Goal: Task Accomplishment & Management: Use online tool/utility

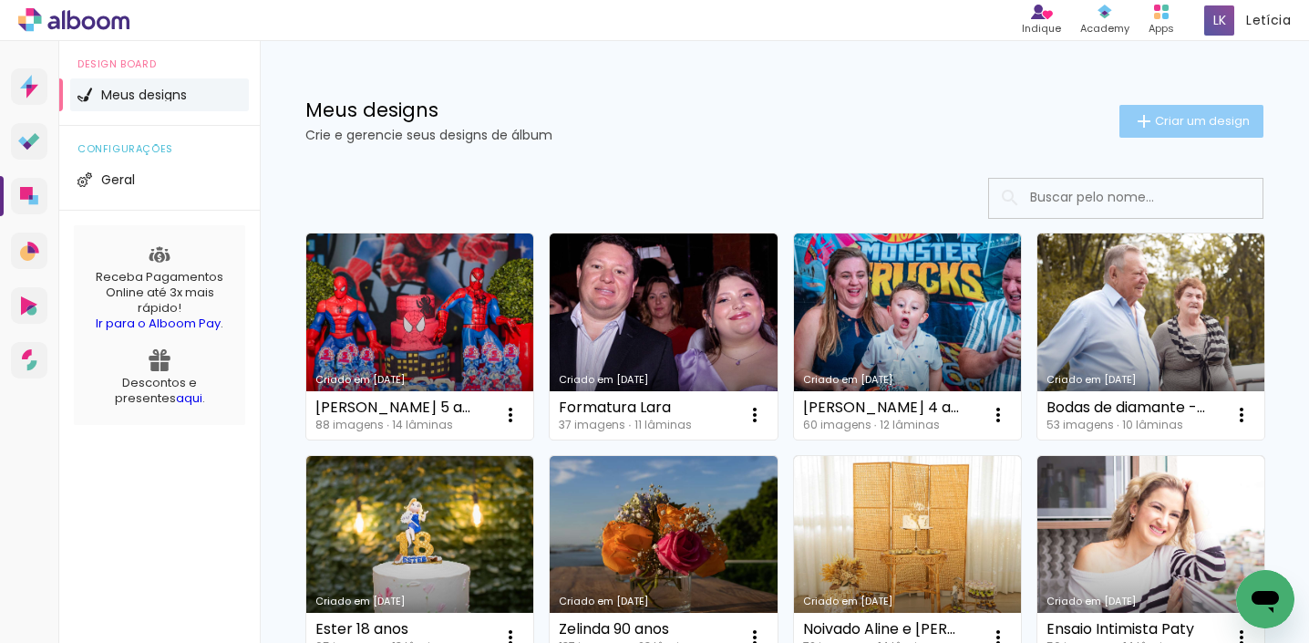
click at [1199, 125] on span "Criar um design" at bounding box center [1202, 121] width 95 height 12
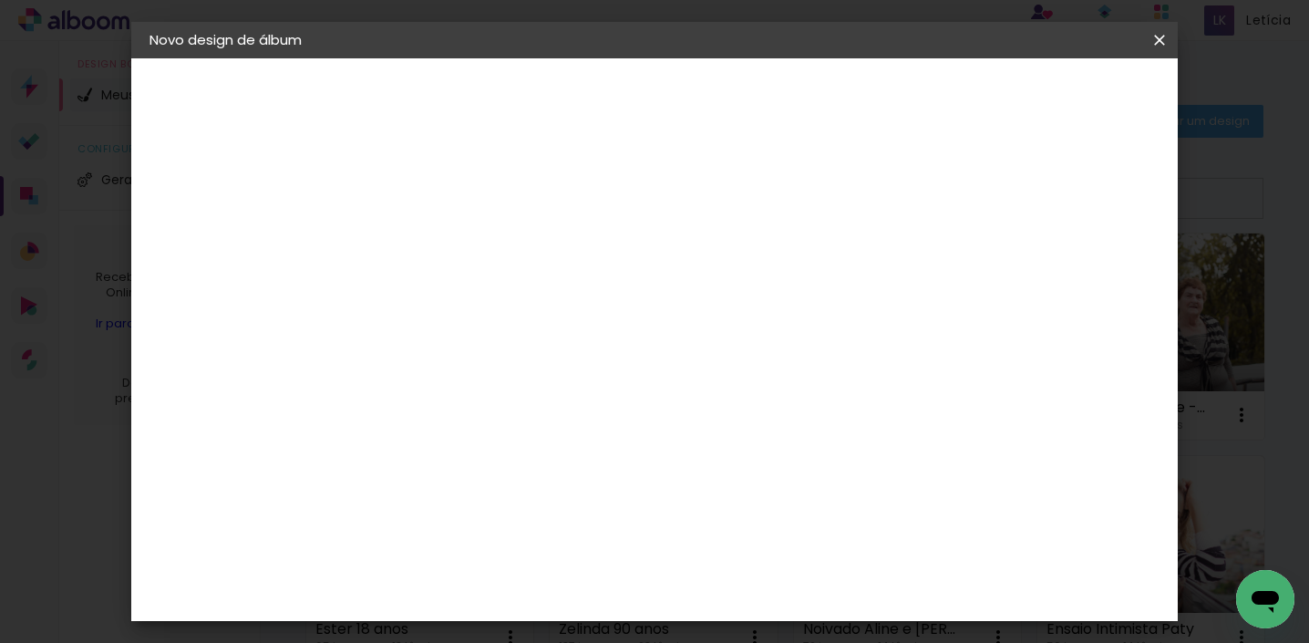
click at [447, 242] on input at bounding box center [447, 245] width 0 height 28
type input "Tainá 12 anos"
click at [0, 0] on slot "Avançar" at bounding box center [0, 0] width 0 height 0
click at [586, 358] on div at bounding box center [494, 359] width 184 height 2
type input "a"
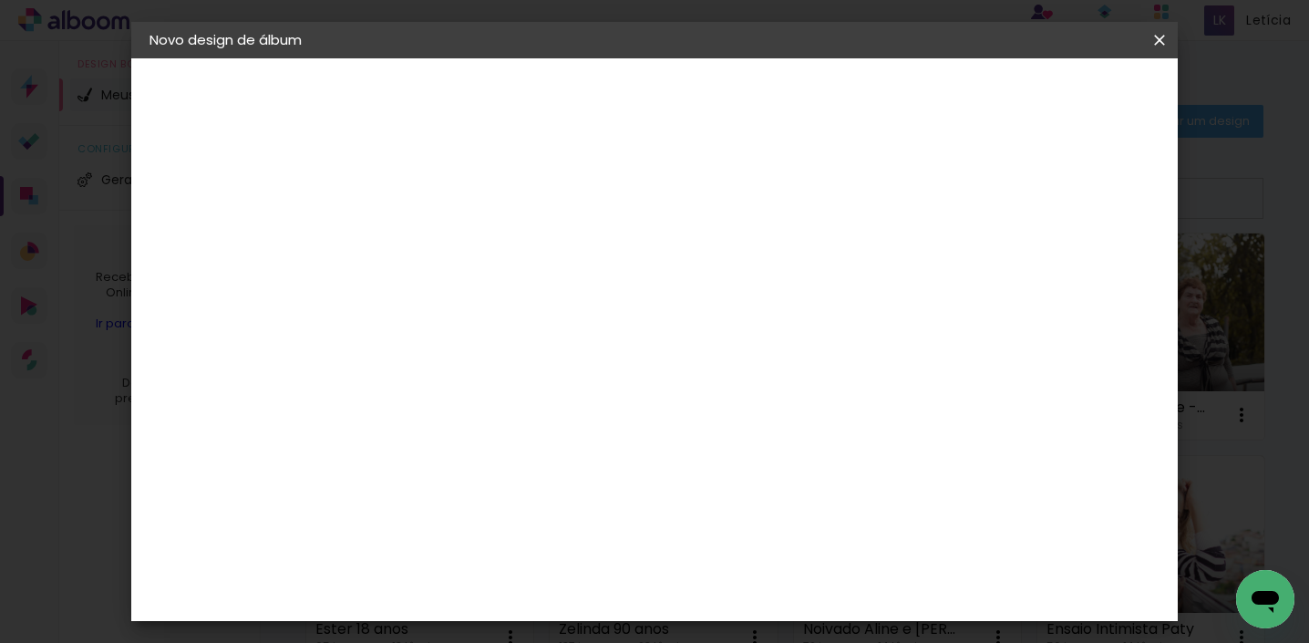
type input "matias"
type paper-input "matias"
click at [547, 416] on div "Matias Encadernações" at bounding box center [491, 415] width 112 height 29
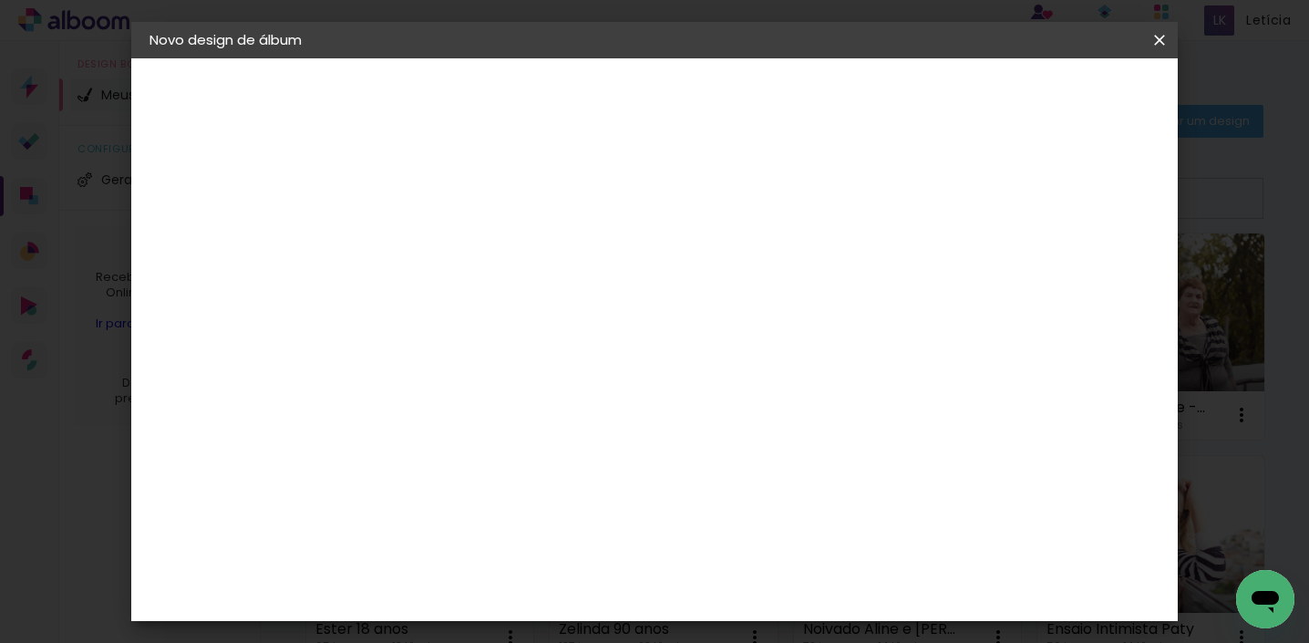
click at [547, 416] on div "Matias Encadernações" at bounding box center [491, 415] width 112 height 29
click at [0, 0] on slot "Avançar" at bounding box center [0, 0] width 0 height 0
click at [519, 303] on input "text" at bounding box center [482, 317] width 71 height 28
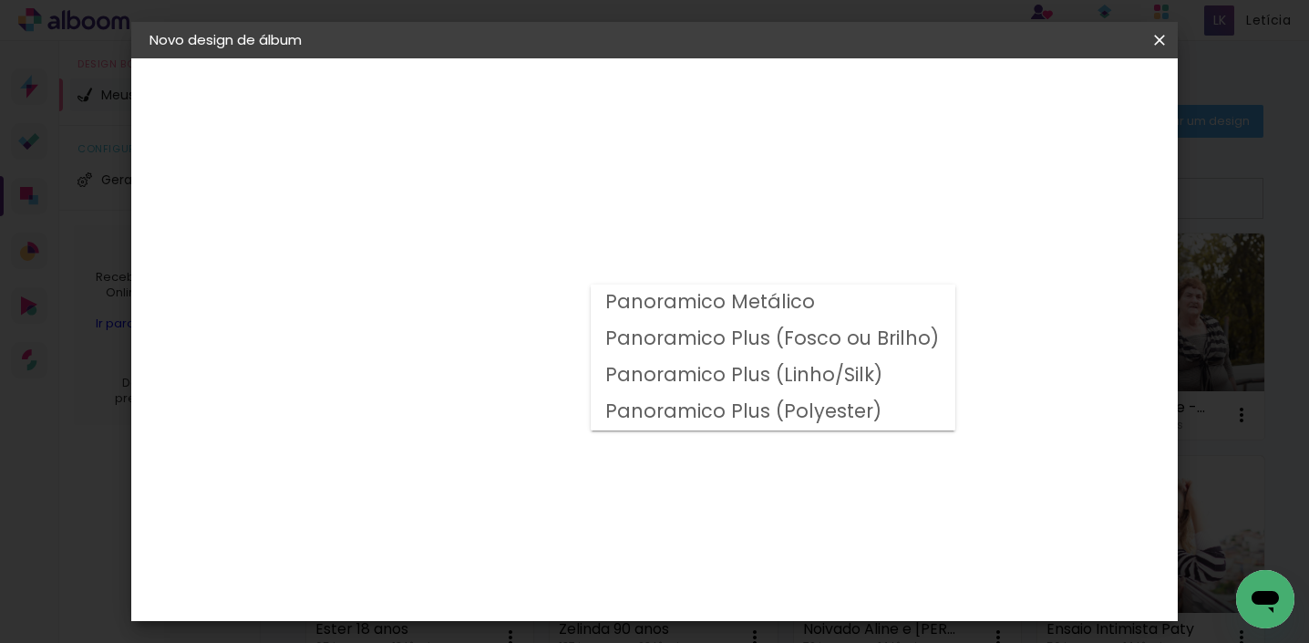
click at [0, 0] on slot "Panoramico Plus (Fosco ou Brilho)" at bounding box center [0, 0] width 0 height 0
type input "Panoramico Plus (Fosco ou Brilho)"
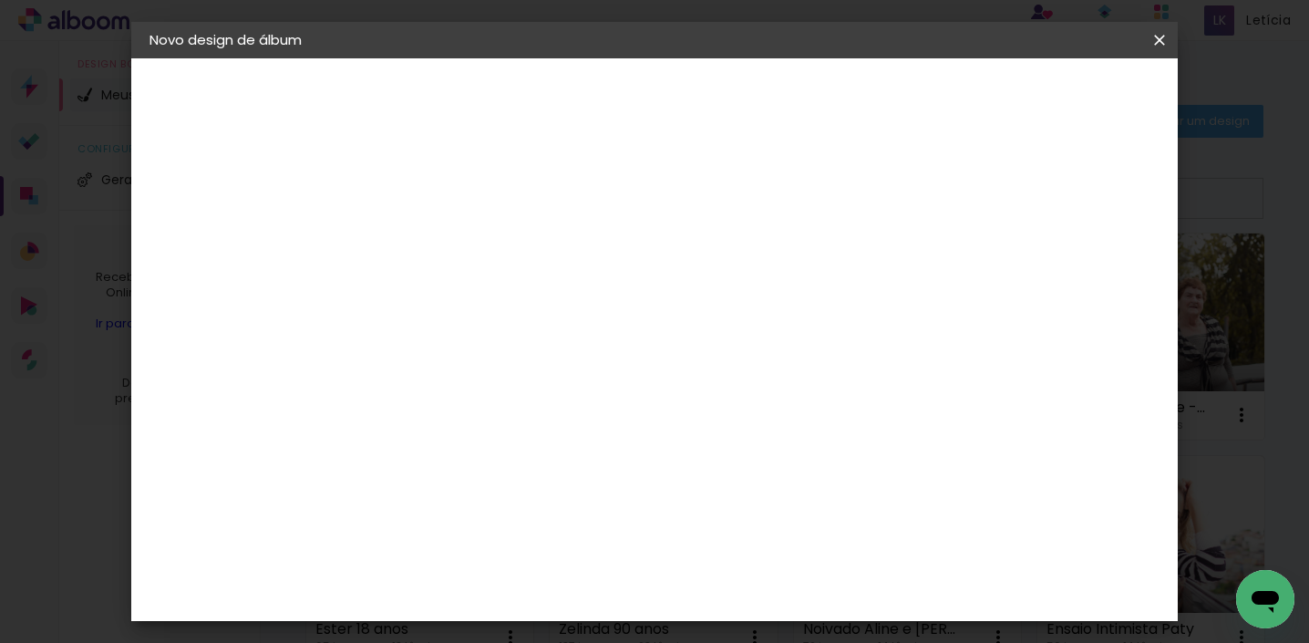
scroll to position [702, 0]
click at [638, 587] on span "20 × 20 cm" at bounding box center [604, 611] width 67 height 48
click at [0, 0] on slot "Avançar" at bounding box center [0, 0] width 0 height 0
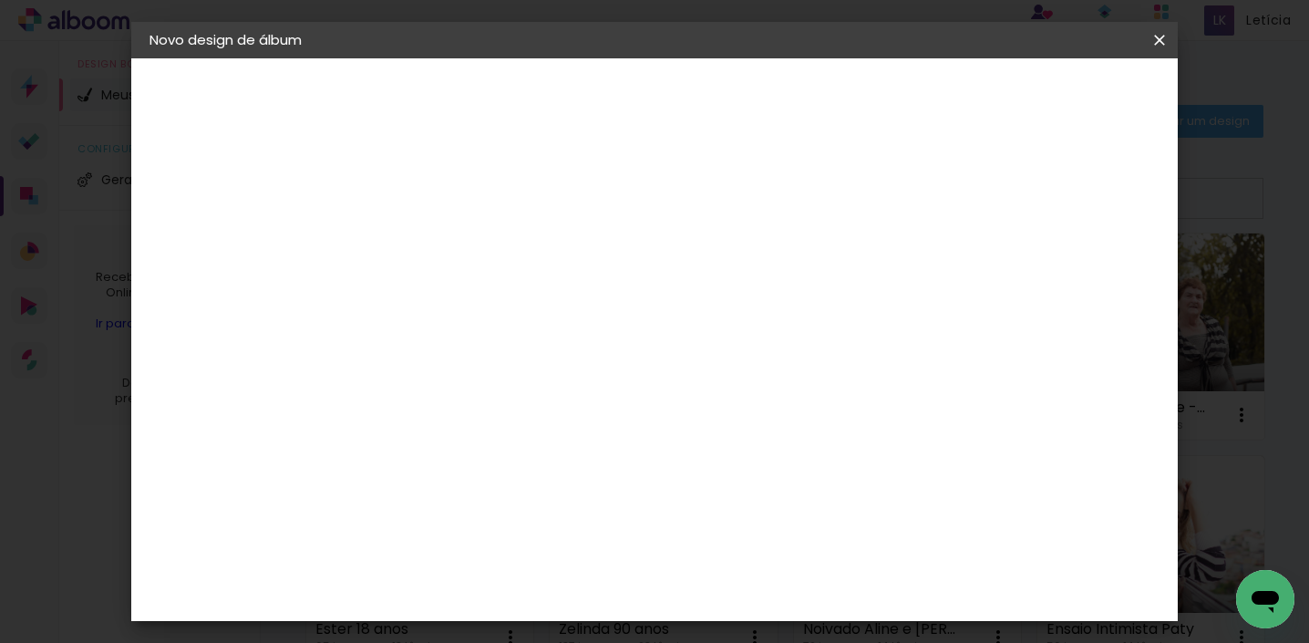
click at [806, 99] on span "Iniciar design" at bounding box center [780, 103] width 52 height 26
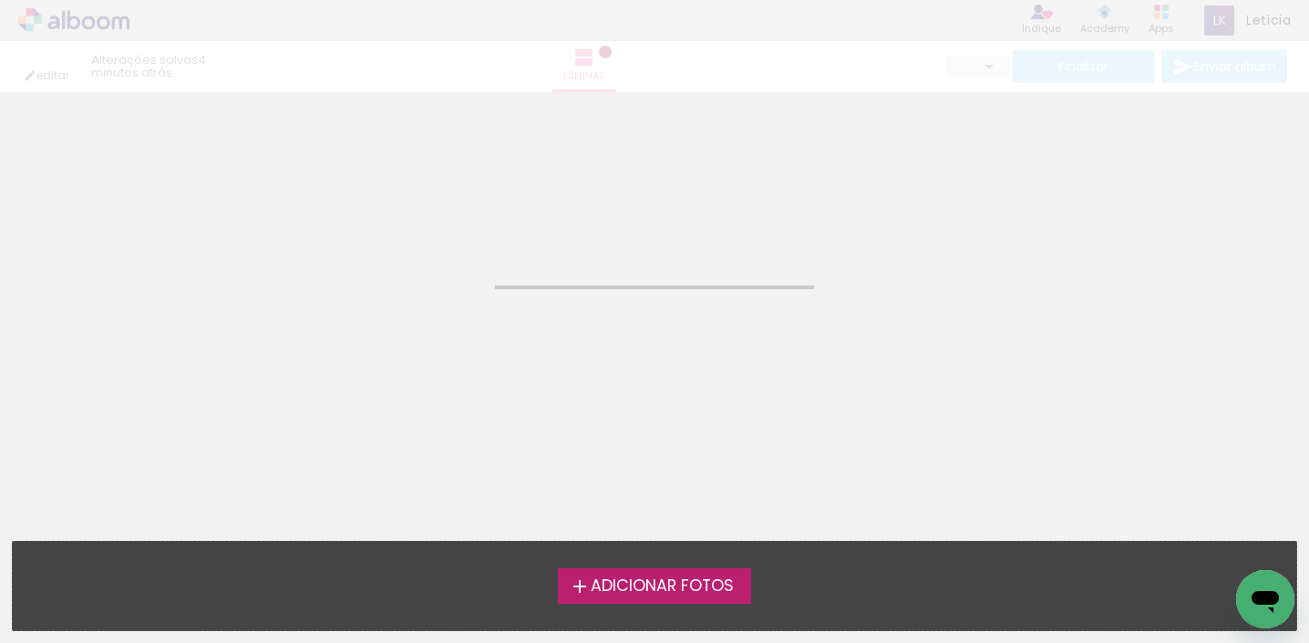
click at [1088, 99] on div "Confirmar Cancelar" at bounding box center [654, 114] width 1309 height 44
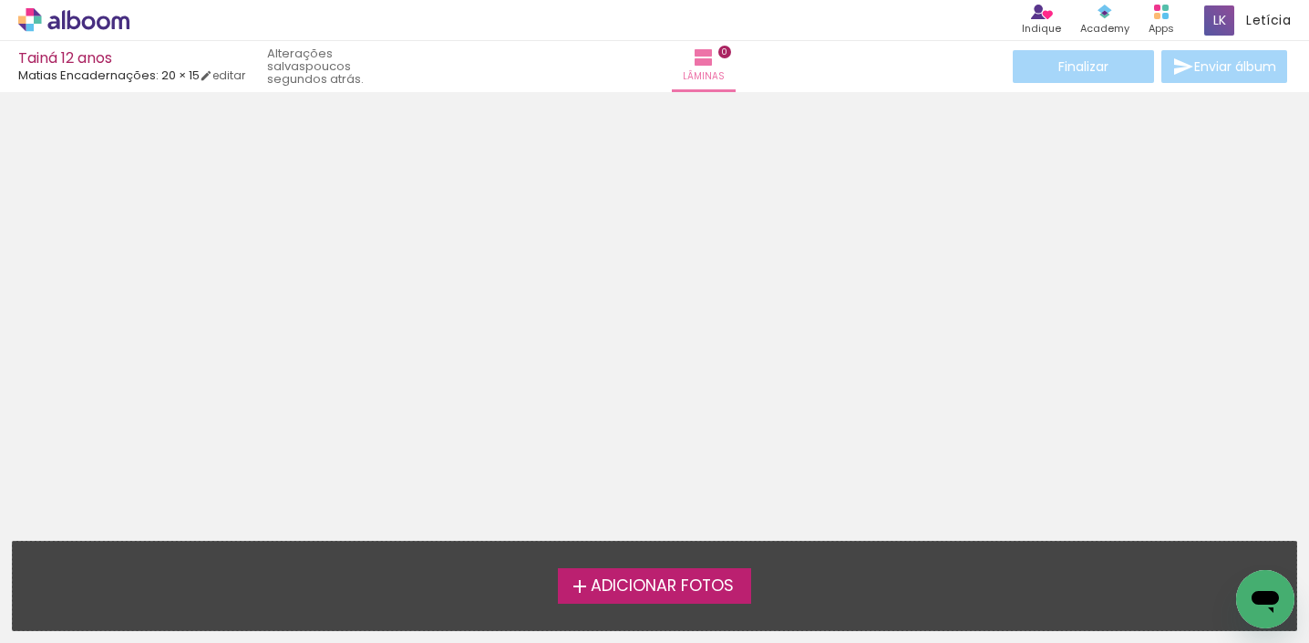
click at [672, 584] on span "Adicionar Fotos" at bounding box center [662, 586] width 143 height 16
click at [0, 0] on input "file" at bounding box center [0, 0] width 0 height 0
